Goal: Information Seeking & Learning: Learn about a topic

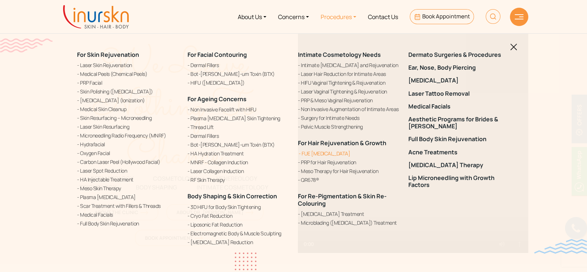
click at [327, 153] on link "FUE [MEDICAL_DATA]" at bounding box center [349, 154] width 102 height 8
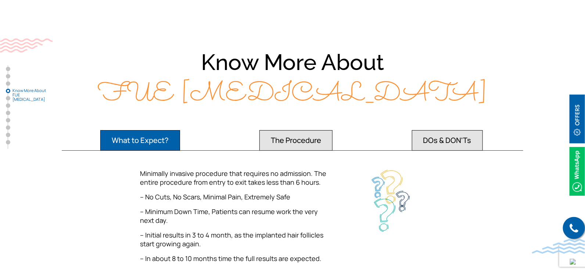
scroll to position [1010, 0]
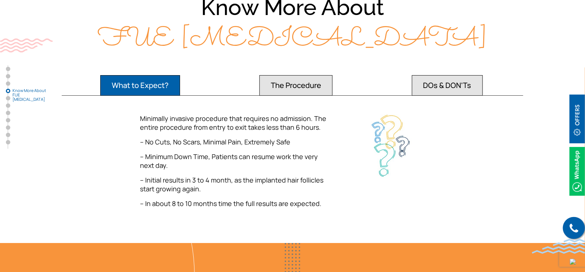
click at [321, 75] on button "The Procedure" at bounding box center [295, 85] width 73 height 21
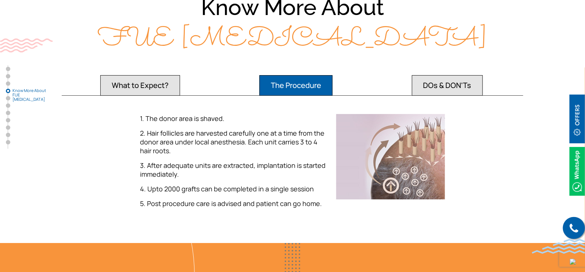
click at [457, 75] on button "DOs & DON'Ts" at bounding box center [447, 85] width 71 height 21
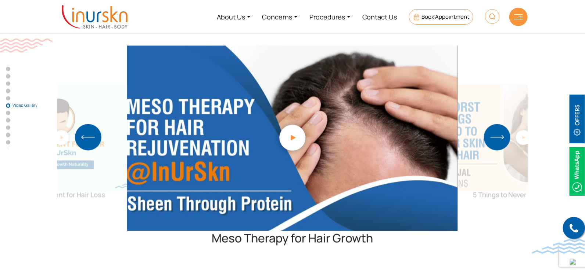
scroll to position [1836, 0]
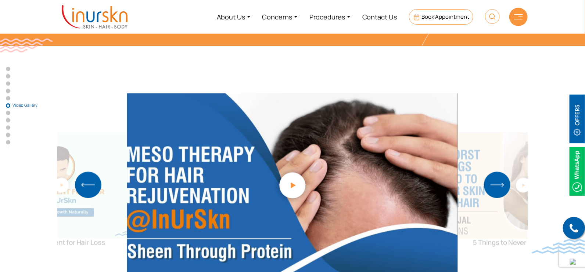
click at [497, 172] on img "Next slide" at bounding box center [497, 185] width 26 height 26
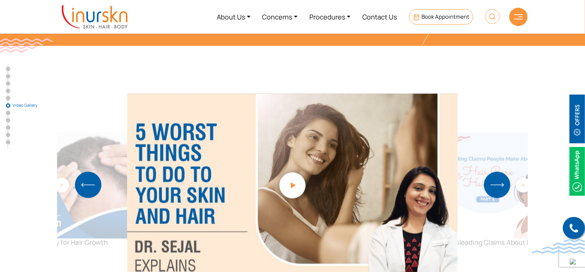
click at [497, 172] on img "Next slide" at bounding box center [497, 185] width 26 height 26
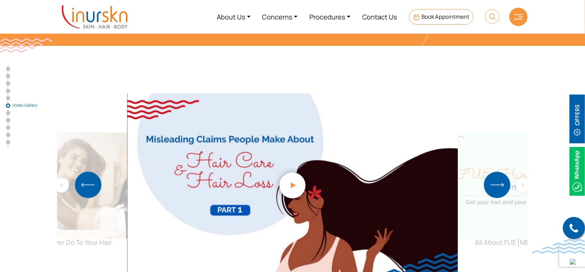
click at [497, 172] on img "Next slide" at bounding box center [497, 185] width 26 height 26
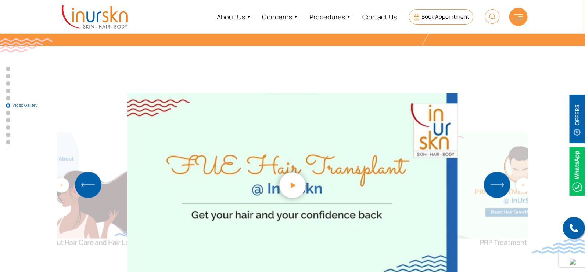
click at [497, 172] on img "Next slide" at bounding box center [497, 185] width 26 height 26
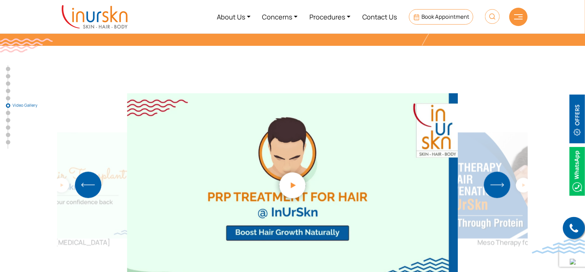
click at [497, 172] on img "Next slide" at bounding box center [497, 185] width 26 height 26
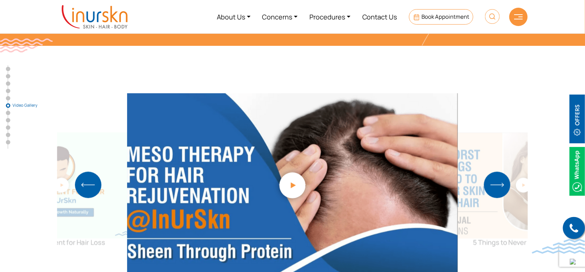
click at [497, 172] on img "Next slide" at bounding box center [497, 185] width 26 height 26
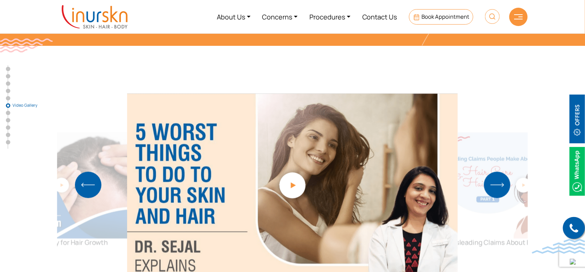
click at [497, 172] on img "Next slide" at bounding box center [497, 185] width 26 height 26
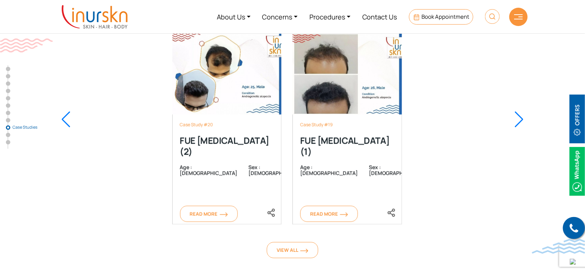
scroll to position [3079, 0]
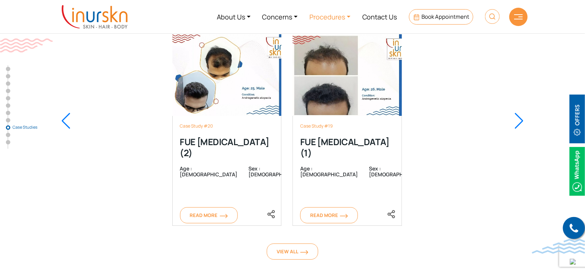
click at [337, 19] on link "Procedures" at bounding box center [329, 17] width 53 height 28
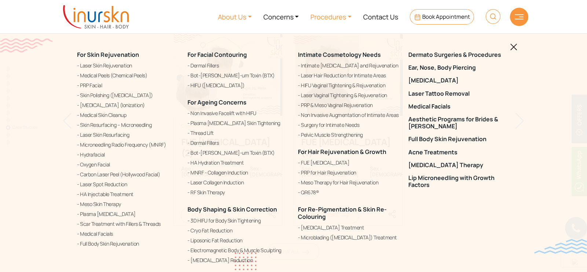
click at [222, 18] on link "About Us" at bounding box center [235, 17] width 46 height 28
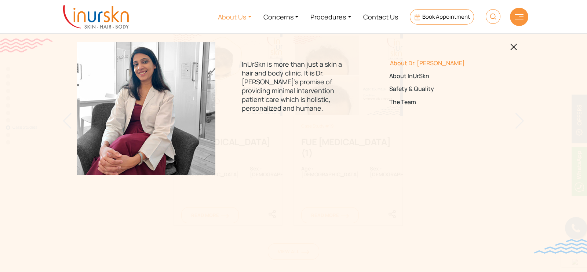
click at [399, 64] on link "About Dr. [PERSON_NAME]" at bounding box center [441, 63] width 103 height 7
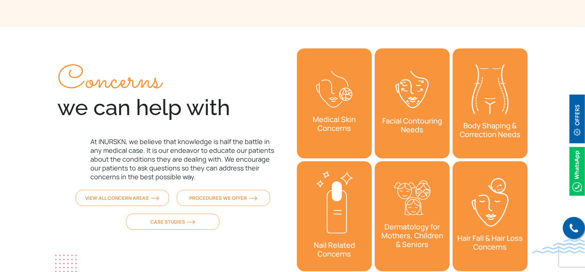
scroll to position [2669, 0]
